Goal: Task Accomplishment & Management: Use online tool/utility

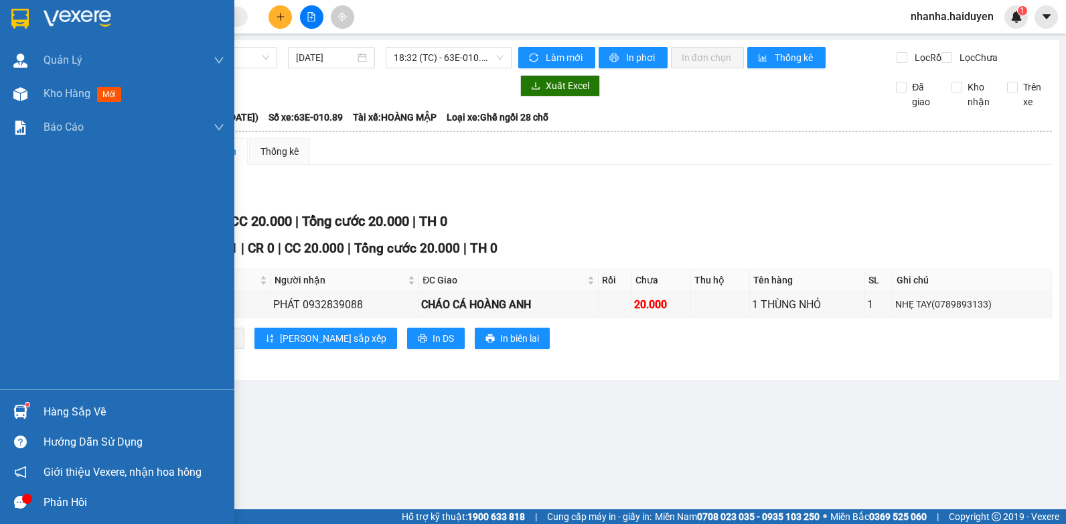
click at [27, 96] on div at bounding box center [20, 93] width 23 height 23
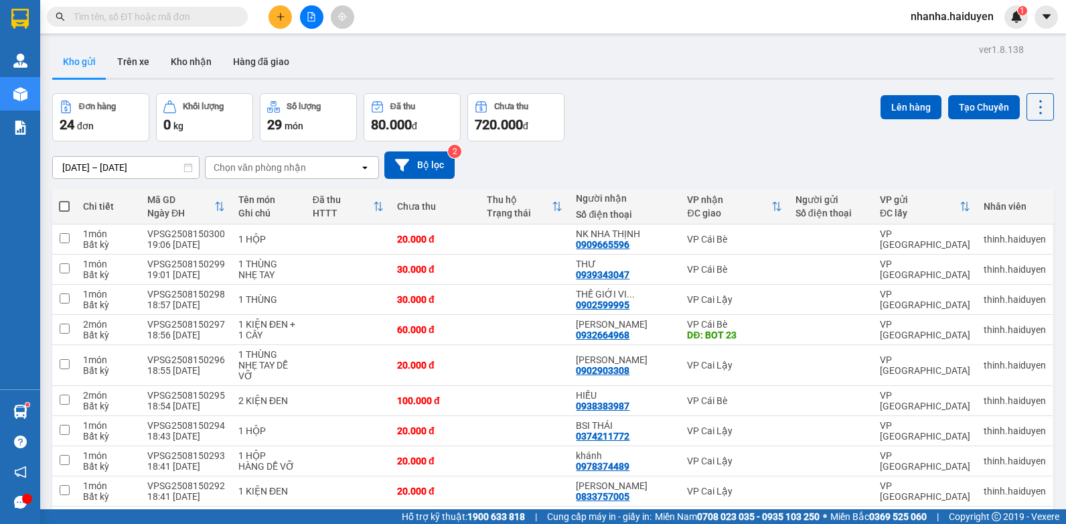
click at [195, 18] on input "text" at bounding box center [153, 16] width 158 height 15
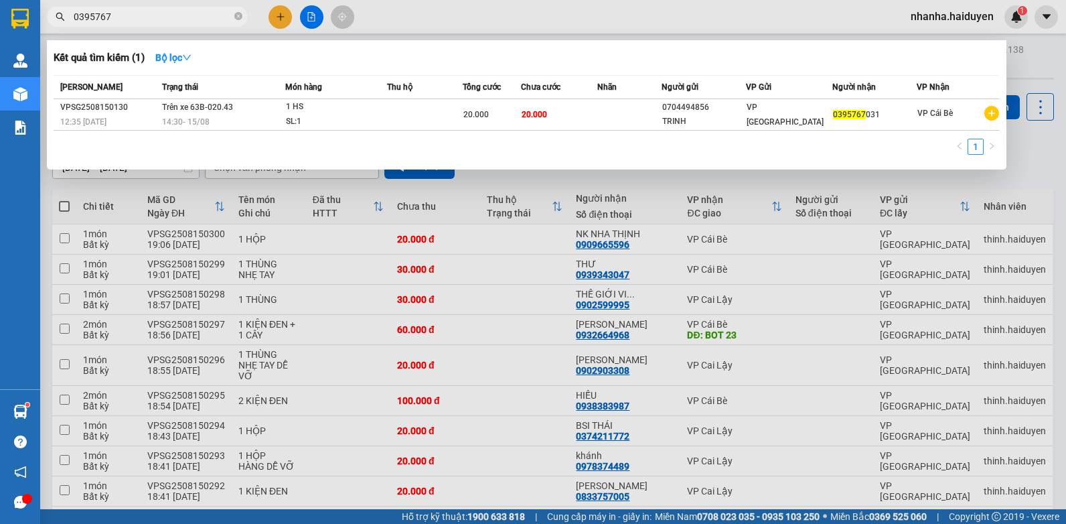
type input "0395767"
click at [471, 260] on div at bounding box center [533, 262] width 1066 height 524
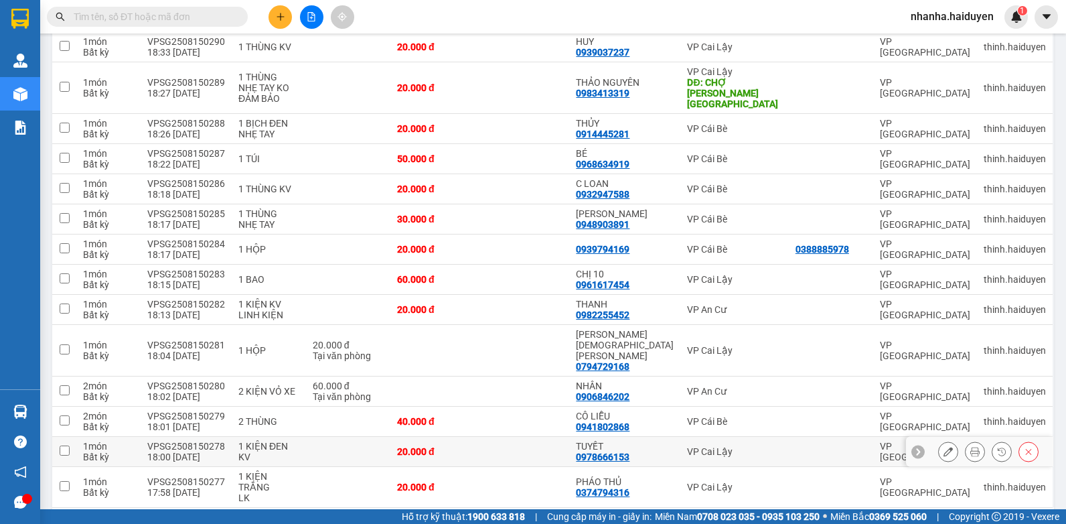
scroll to position [320, 0]
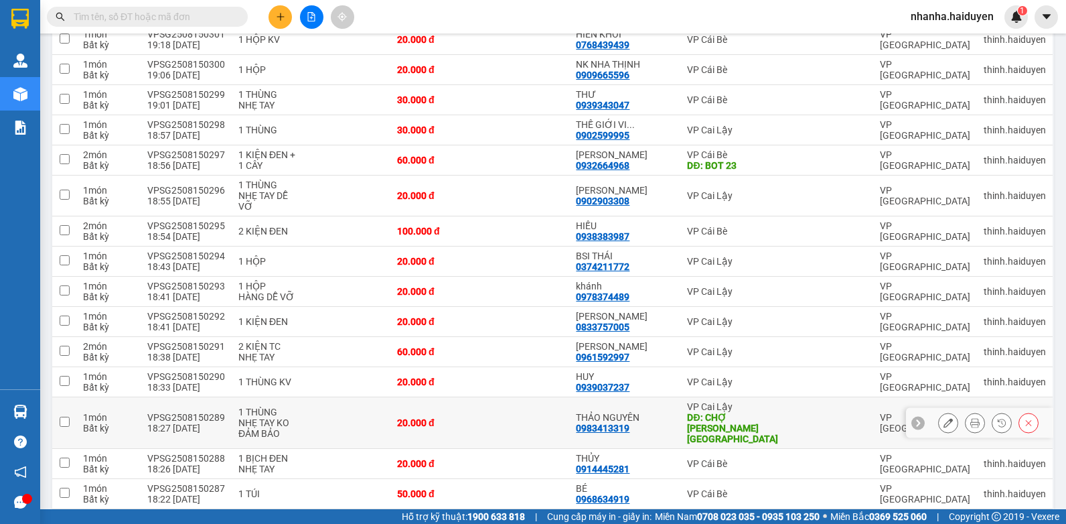
click at [728, 412] on div "DĐ: CHỢ [PERSON_NAME][GEOGRAPHIC_DATA]" at bounding box center [734, 428] width 94 height 32
checkbox input "true"
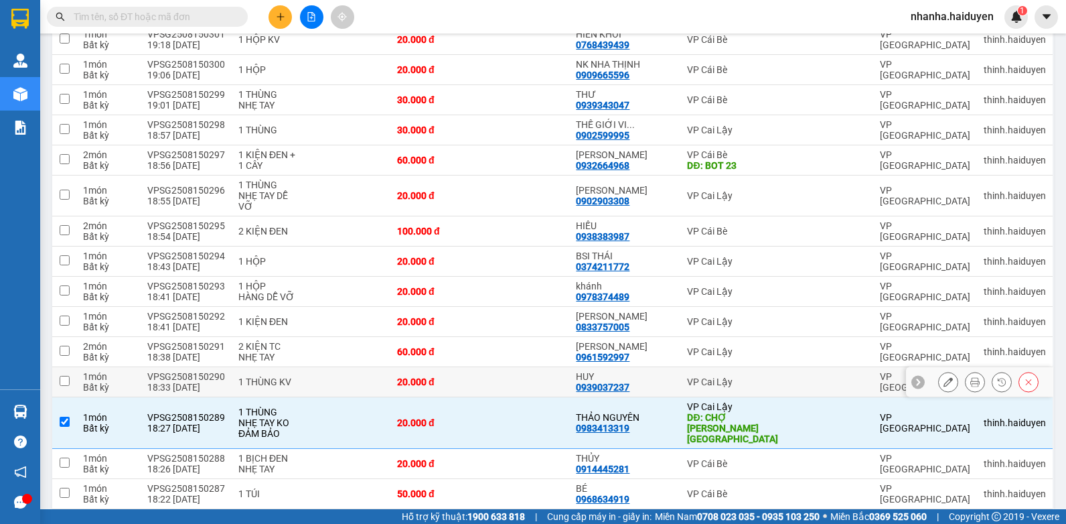
scroll to position [0, 0]
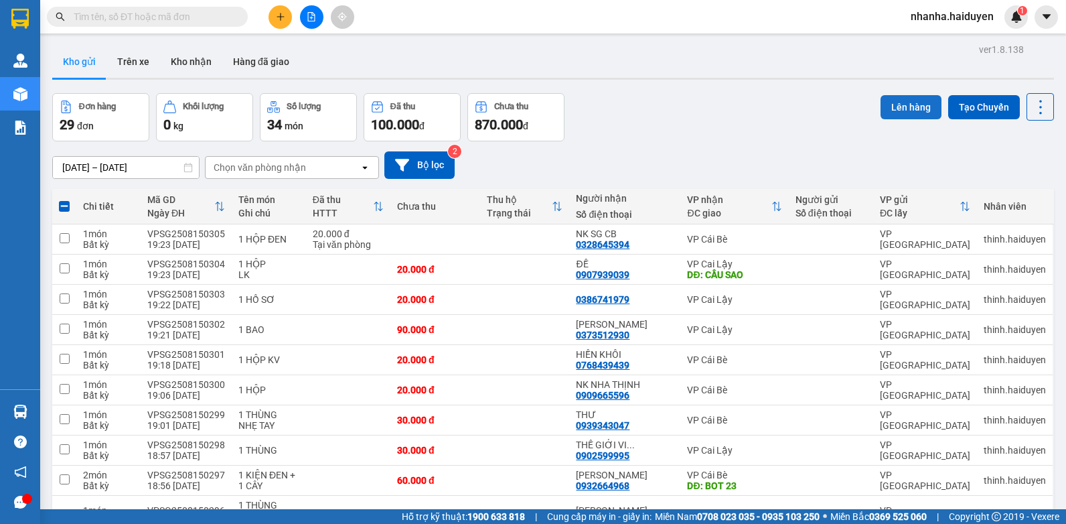
click at [900, 108] on button "Lên hàng" at bounding box center [910, 107] width 61 height 24
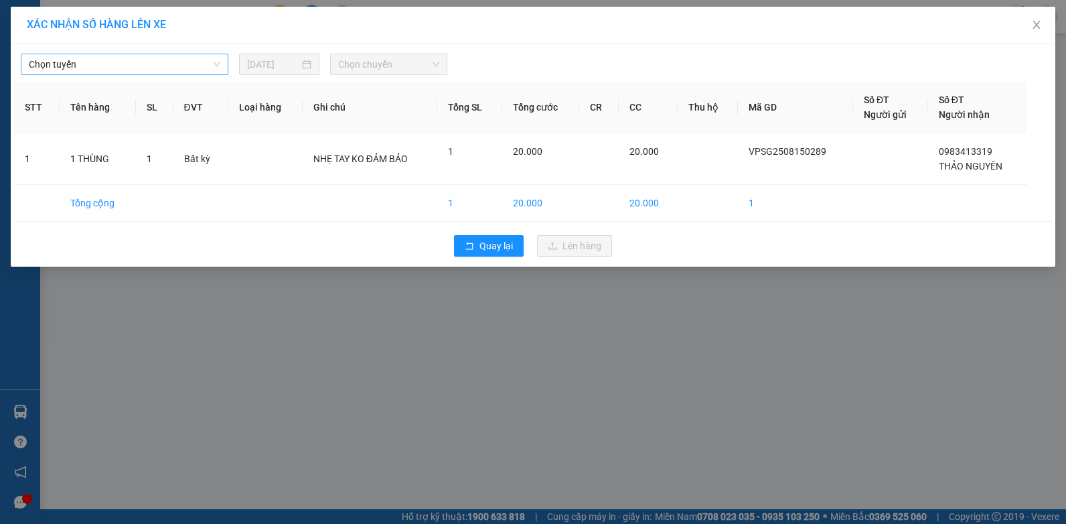
click at [184, 54] on span "Chọn tuyến" at bounding box center [124, 64] width 191 height 20
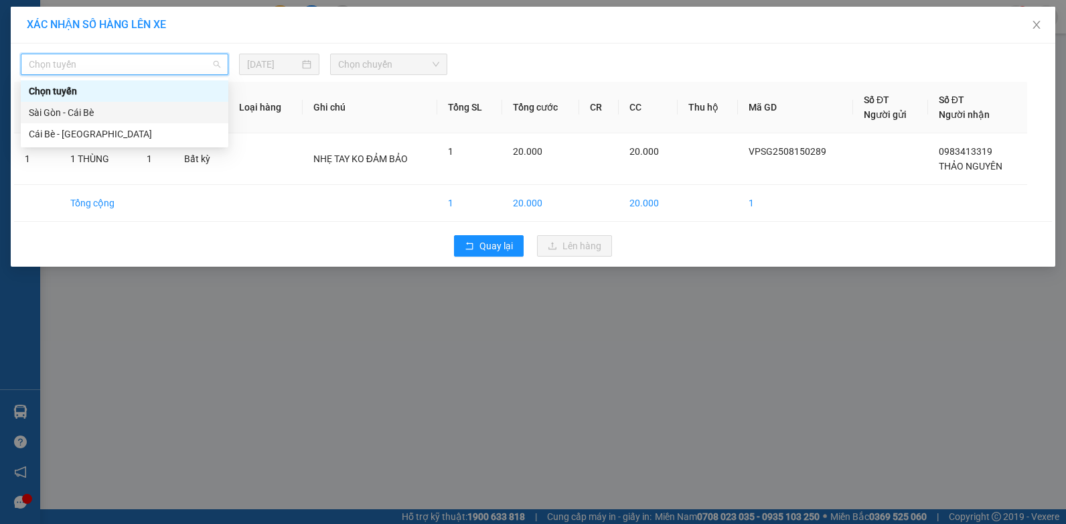
click at [181, 116] on div "Sài Gòn - Cái Bè" at bounding box center [124, 112] width 191 height 15
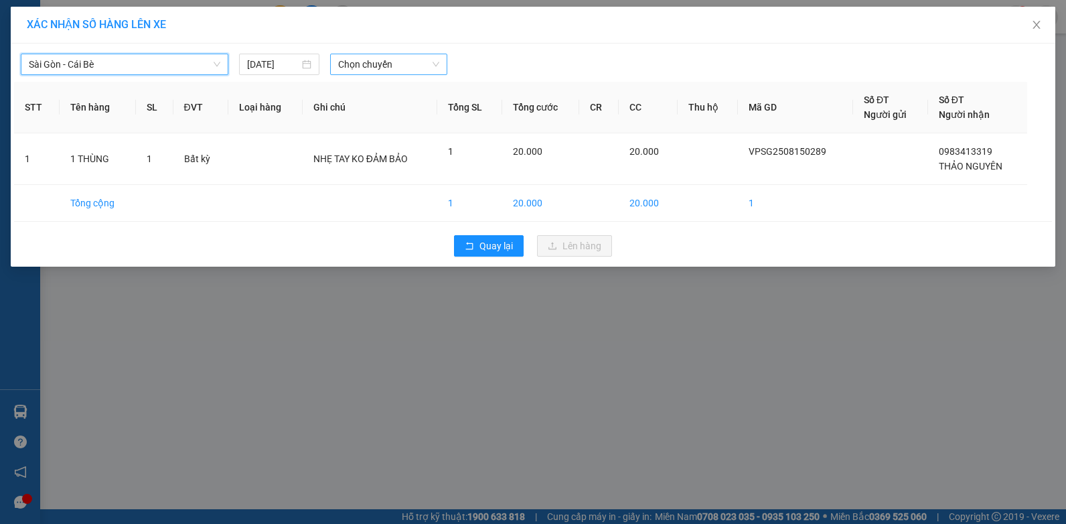
click at [414, 58] on span "Chọn chuyến" at bounding box center [388, 64] width 100 height 20
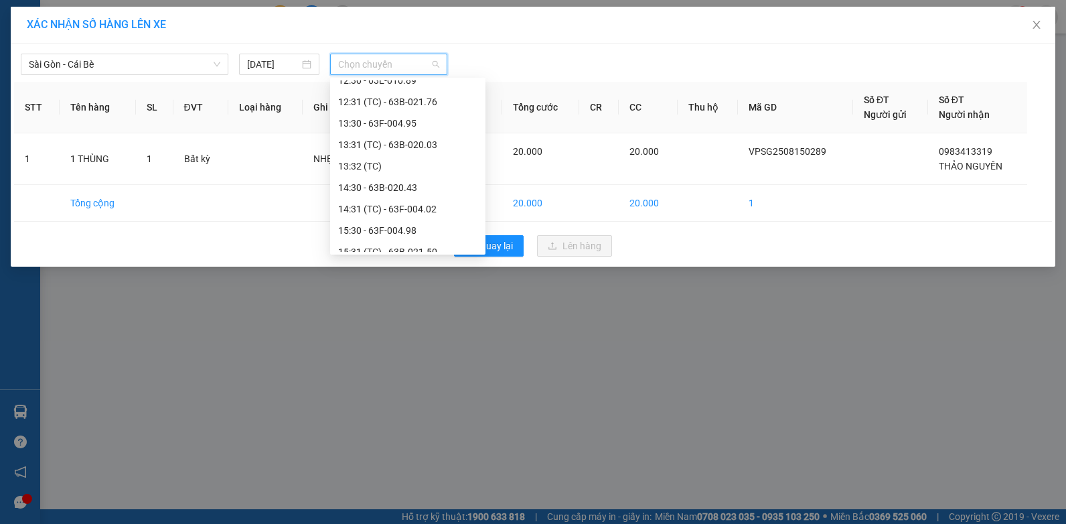
scroll to position [557, 0]
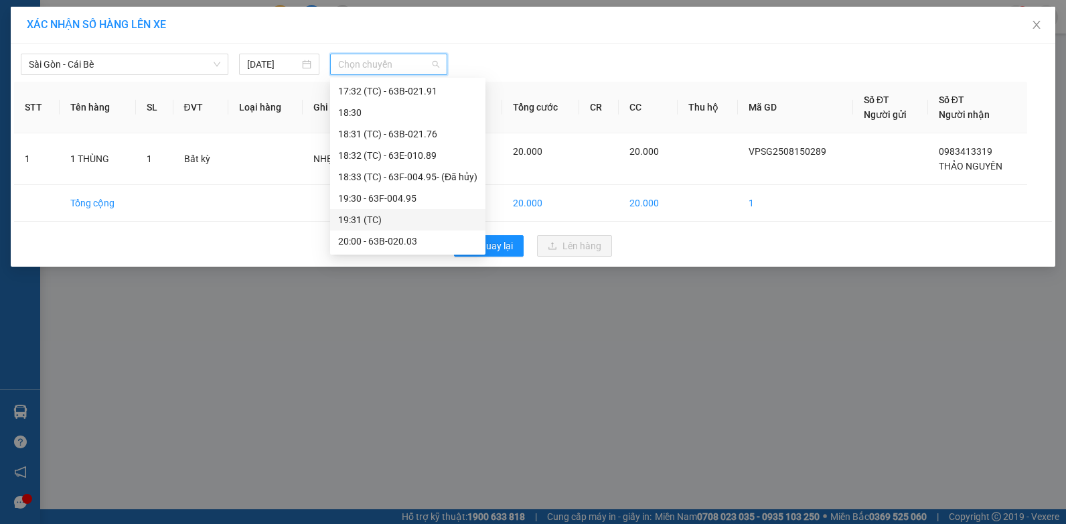
click at [413, 221] on div "19:31 (TC)" at bounding box center [407, 219] width 139 height 15
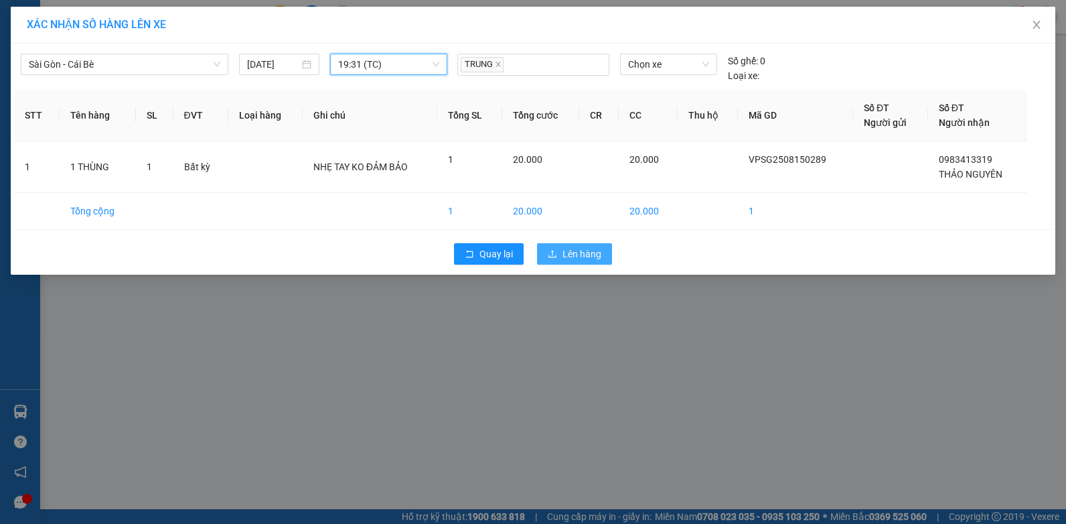
click at [552, 261] on button "Lên hàng" at bounding box center [574, 253] width 75 height 21
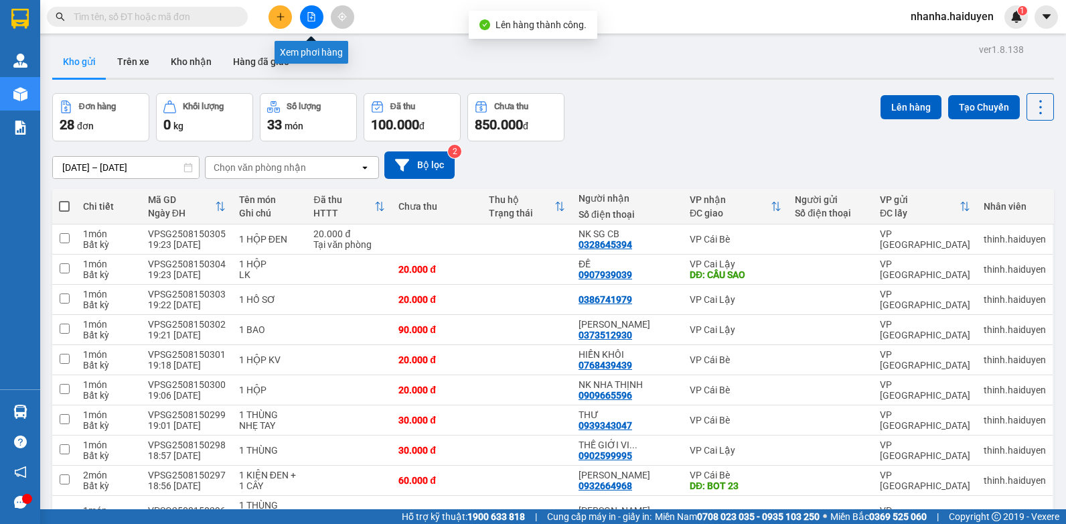
click at [313, 13] on icon "file-add" at bounding box center [311, 16] width 7 height 9
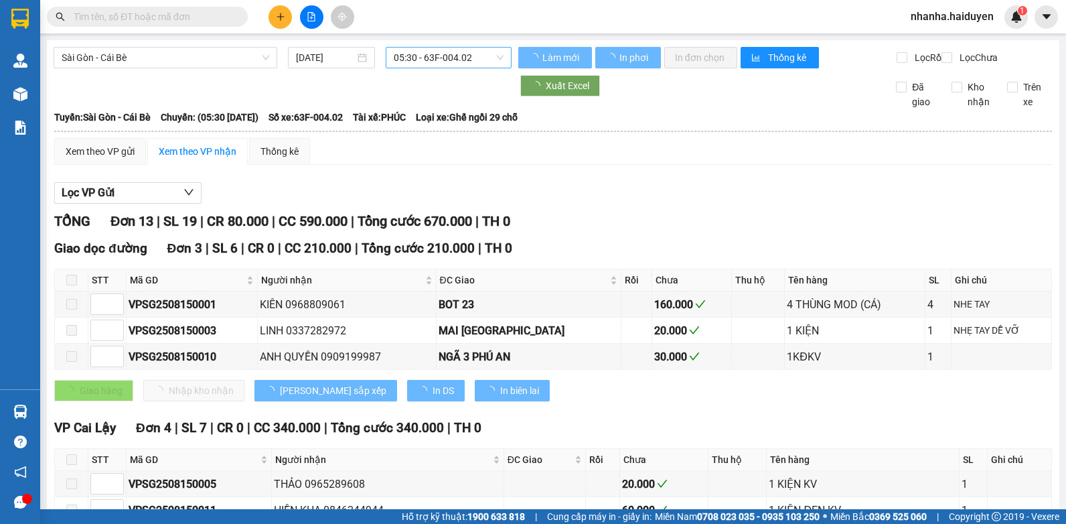
click at [446, 59] on span "05:30 - 63F-004.02" at bounding box center [449, 58] width 110 height 20
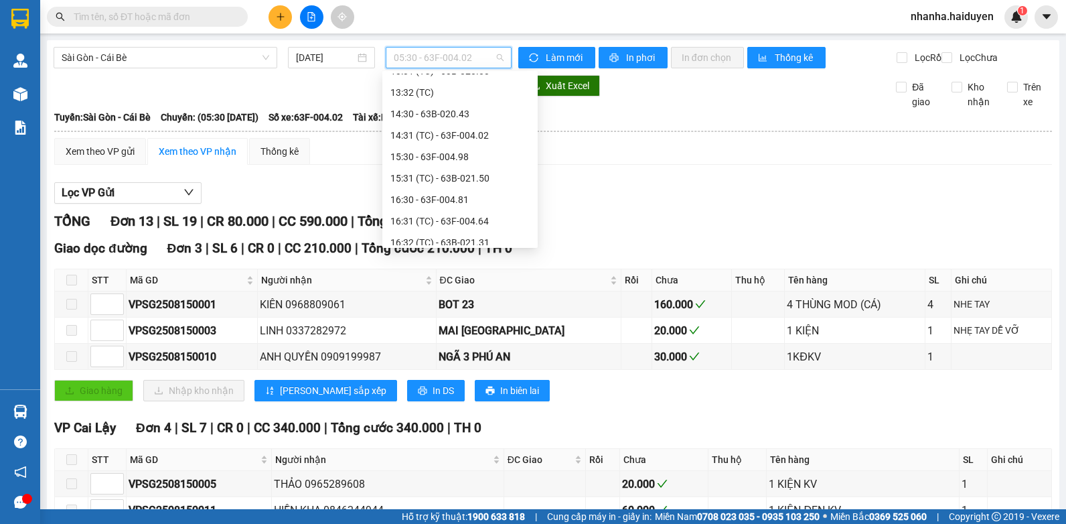
scroll to position [557, 0]
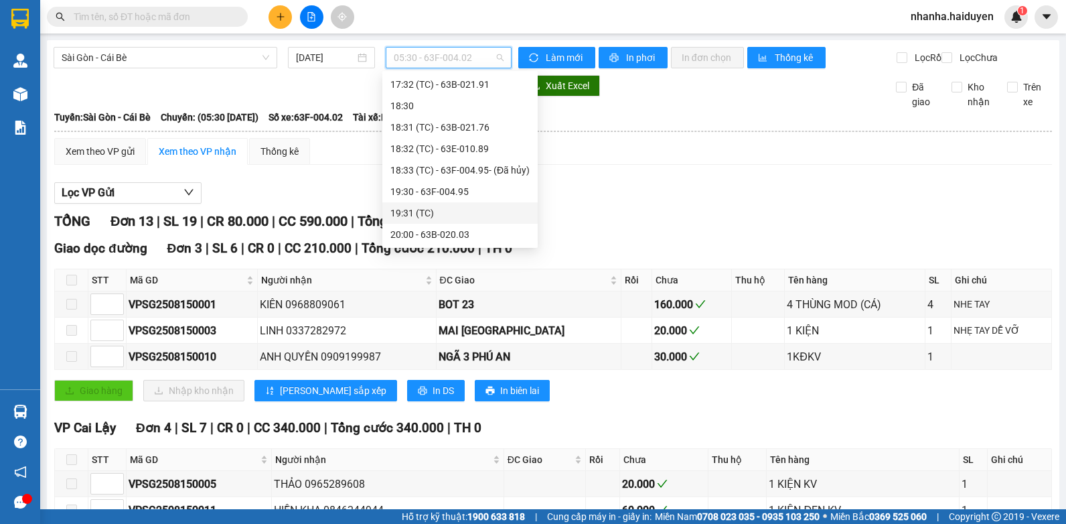
click at [459, 210] on div "19:31 (TC)" at bounding box center [459, 213] width 139 height 15
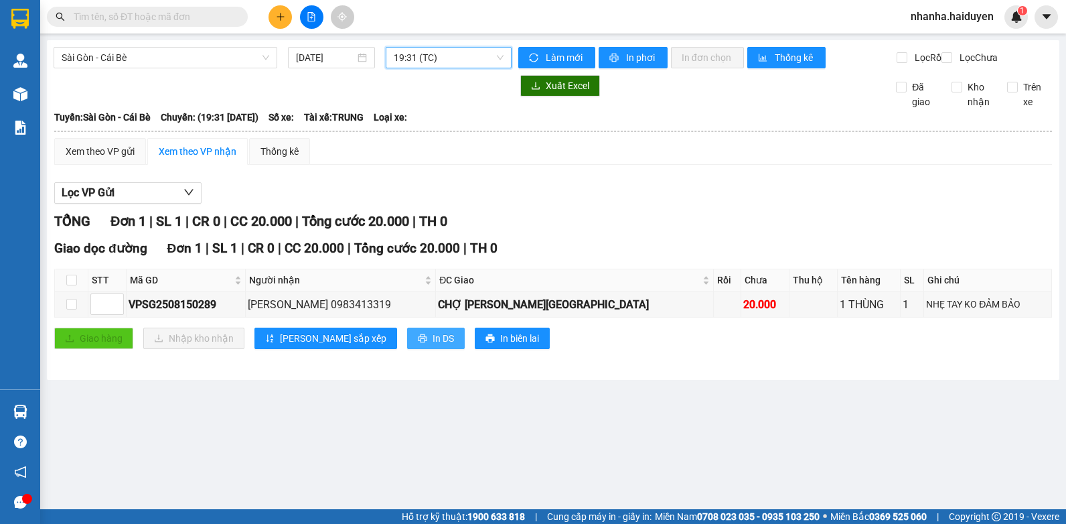
click at [407, 349] on button "In DS" at bounding box center [436, 337] width 58 height 21
click at [76, 285] on input "checkbox" at bounding box center [71, 279] width 11 height 11
checkbox input "true"
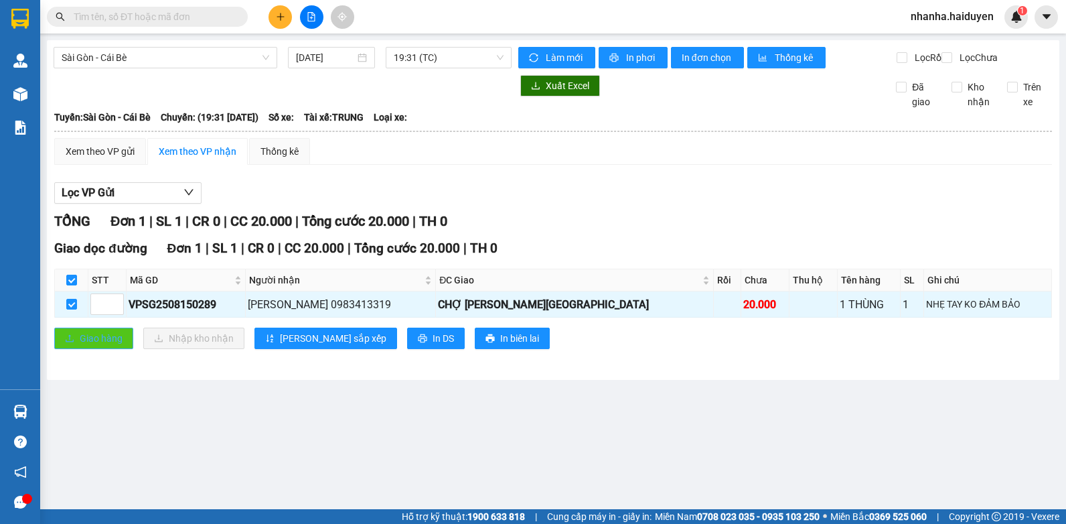
click at [80, 345] on span "Giao hàng" at bounding box center [101, 338] width 43 height 15
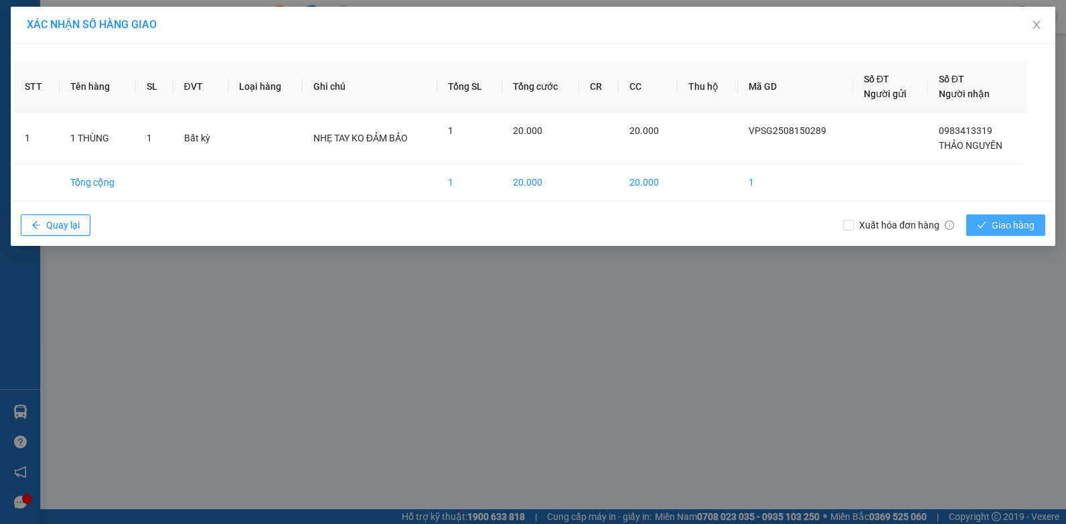
click at [1012, 218] on span "Giao hàng" at bounding box center [1013, 225] width 43 height 15
